Goal: Task Accomplishment & Management: Use online tool/utility

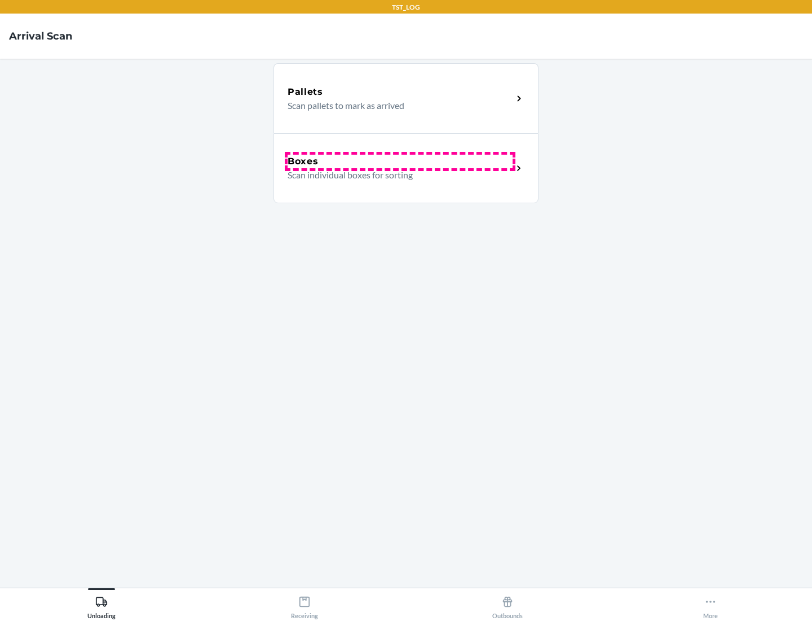
click at [400, 161] on div "Boxes" at bounding box center [400, 162] width 225 height 14
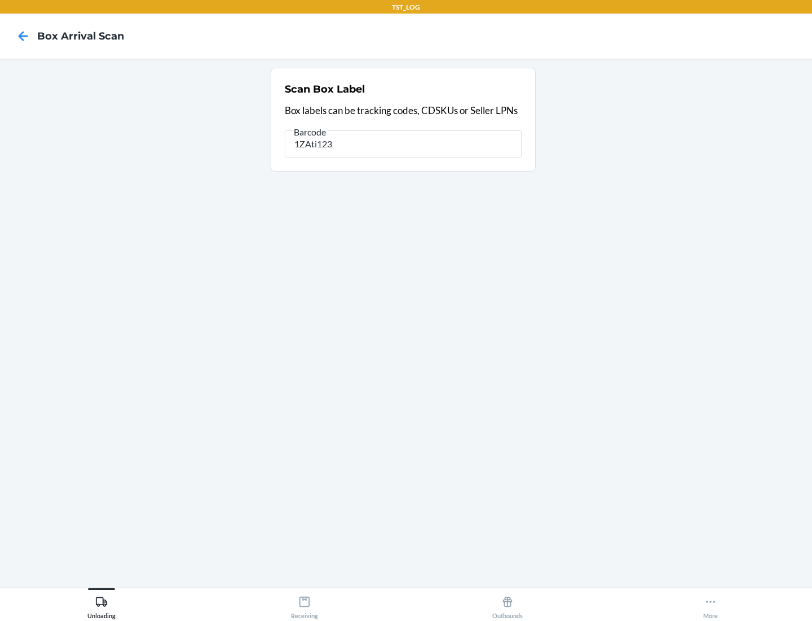
type input "1ZAti123"
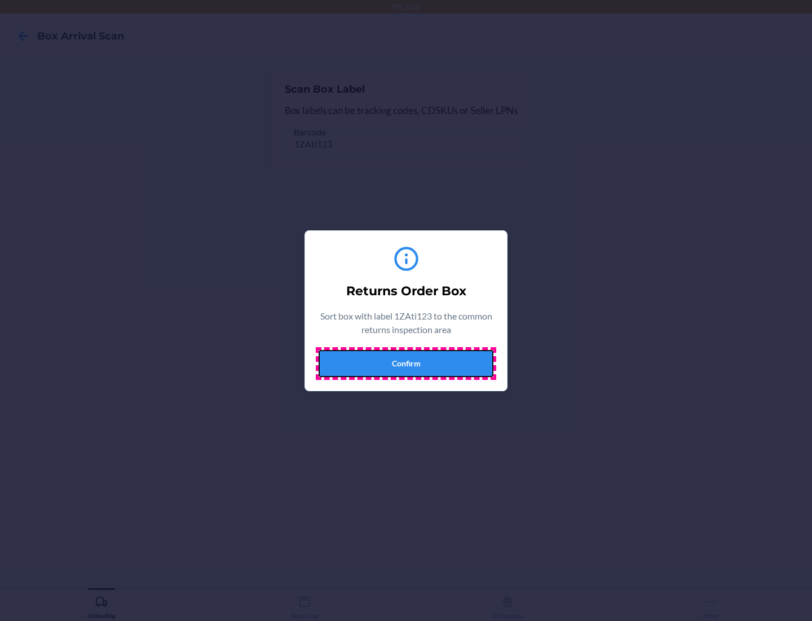
click at [406, 363] on button "Confirm" at bounding box center [406, 363] width 175 height 27
